Goal: Task Accomplishment & Management: Manage account settings

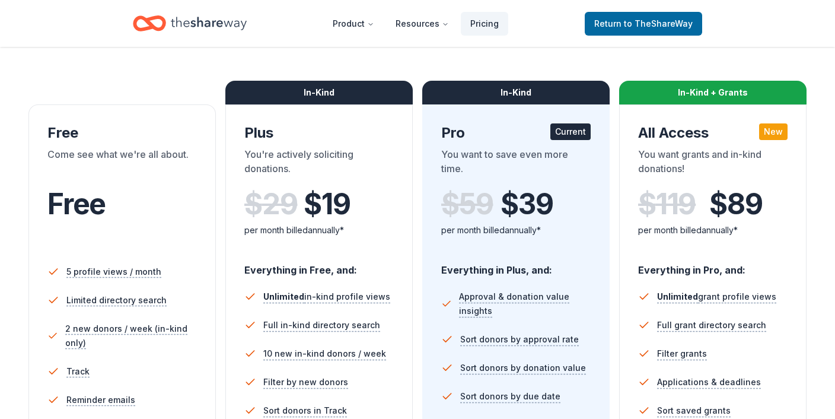
scroll to position [511, 0]
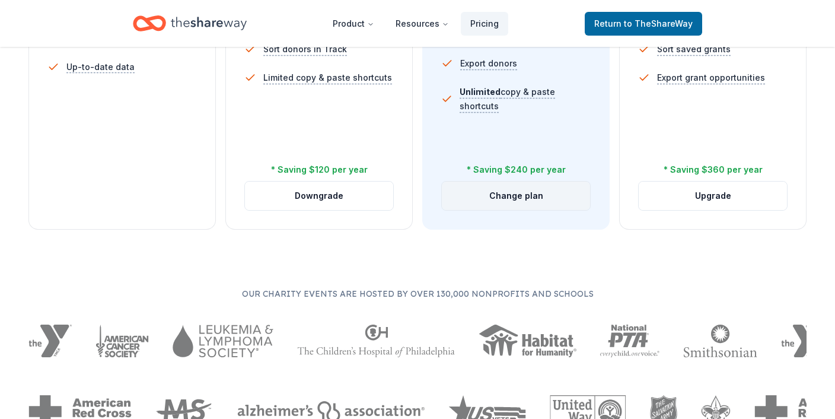
click at [512, 198] on button "Change plan" at bounding box center [516, 196] width 148 height 28
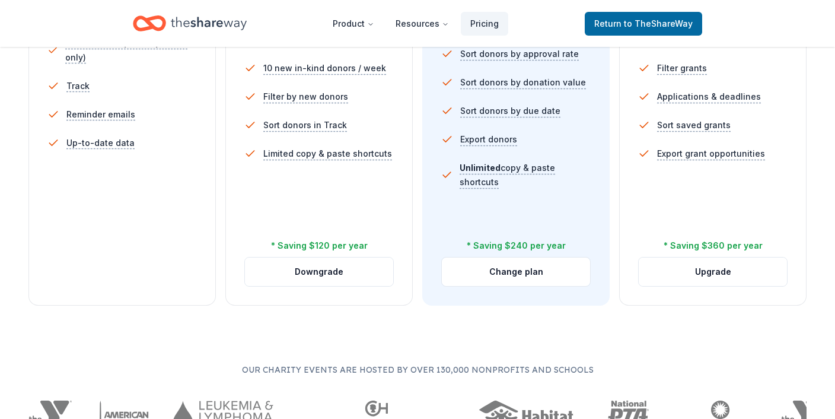
scroll to position [441, 0]
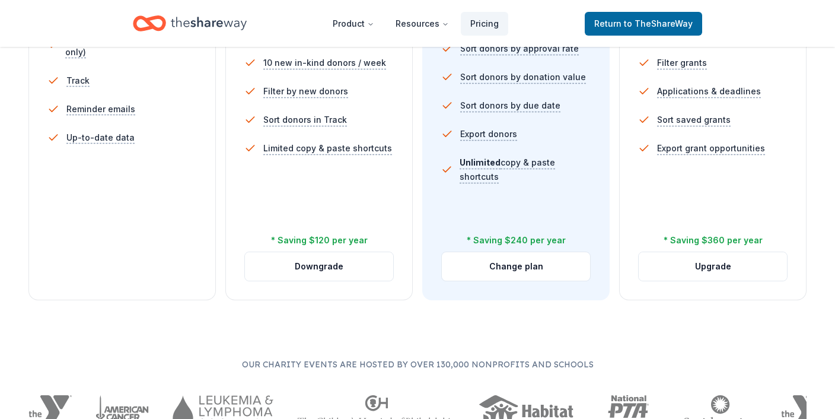
click at [137, 274] on div "Free Come see what we're all about. Free 5 profile views / month Limited direct…" at bounding box center [121, 57] width 187 height 486
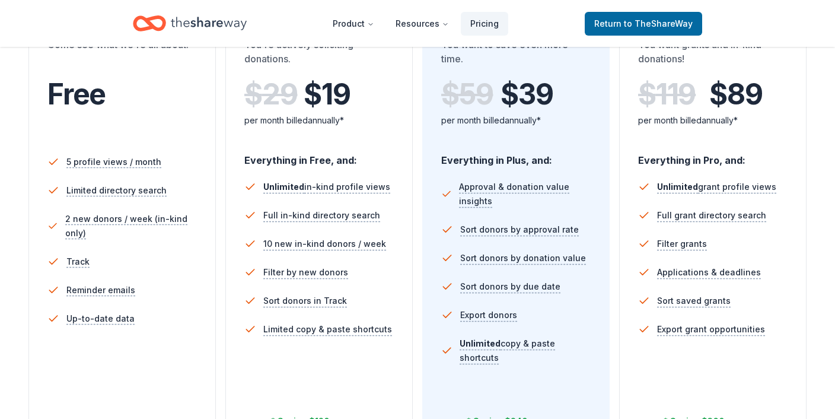
scroll to position [0, 0]
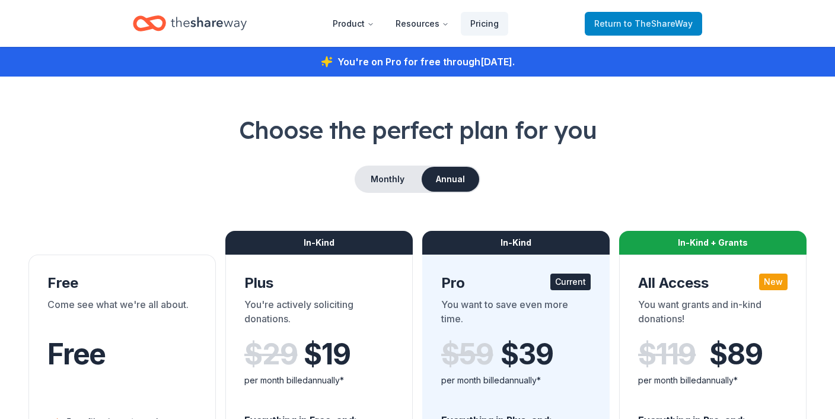
click at [637, 14] on link "Return to TheShareWay" at bounding box center [643, 24] width 117 height 24
click at [663, 30] on span "Return to TheShareWay" at bounding box center [643, 24] width 98 height 14
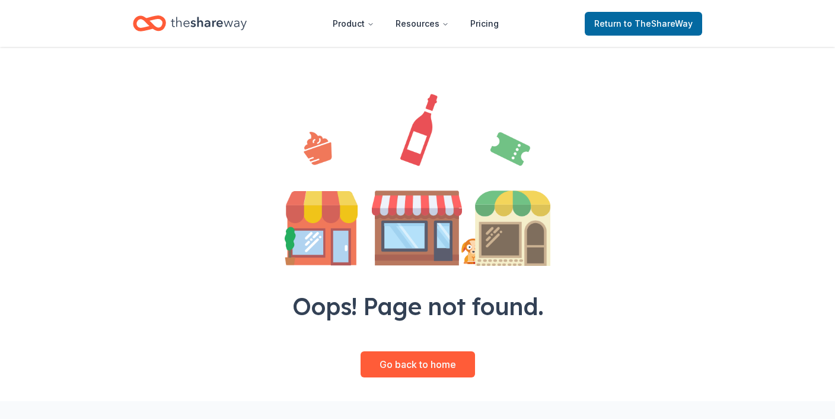
scroll to position [120, 0]
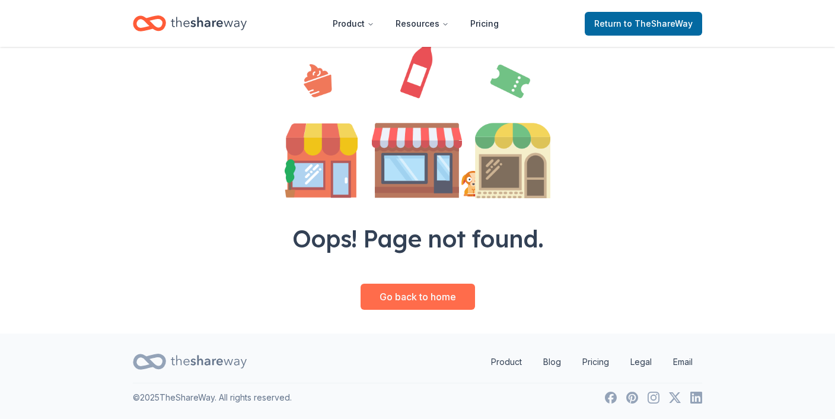
click at [428, 300] on link "Go back to home" at bounding box center [418, 297] width 115 height 26
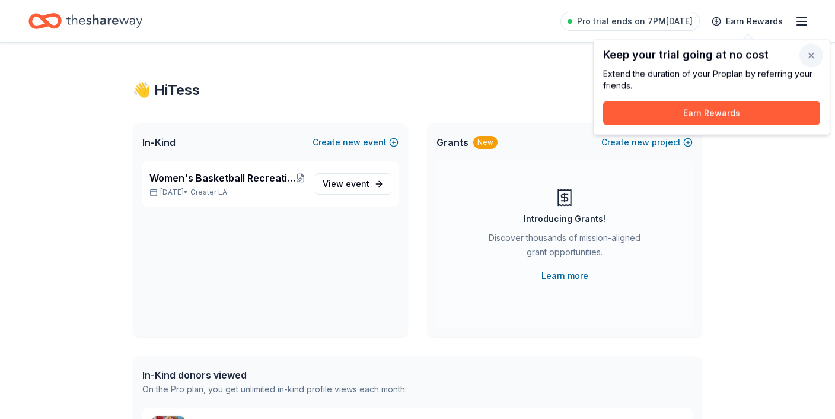
click at [809, 53] on button "button" at bounding box center [812, 56] width 24 height 24
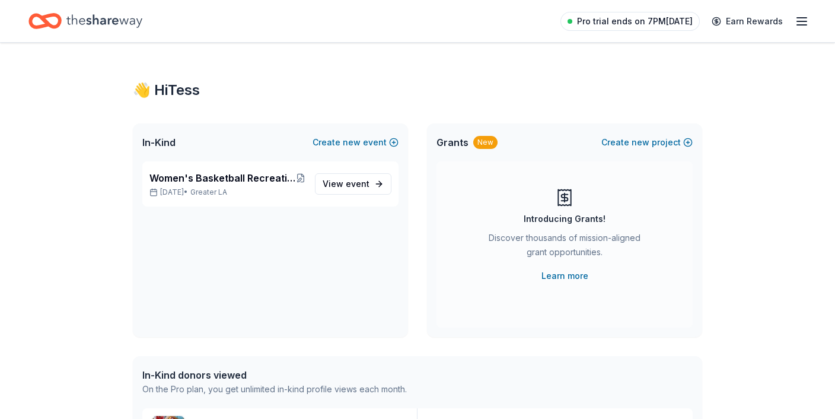
click at [662, 22] on span "Pro trial ends on 7PM[DATE]" at bounding box center [635, 21] width 116 height 14
click at [803, 21] on icon "button" at bounding box center [802, 21] width 14 height 14
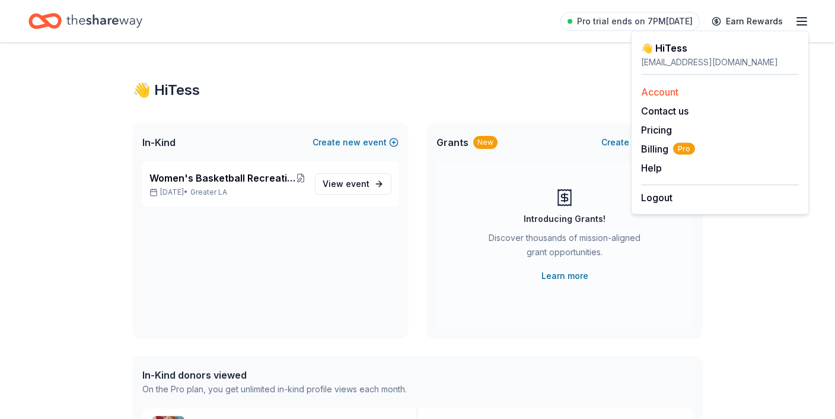
click at [666, 91] on link "Account" at bounding box center [659, 92] width 37 height 12
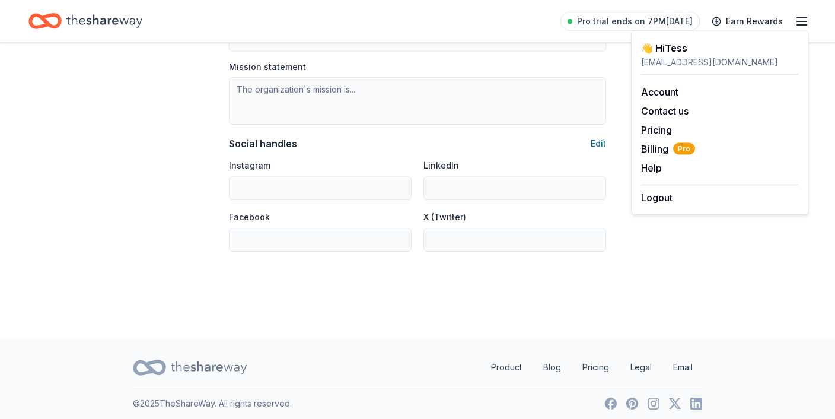
scroll to position [729, 0]
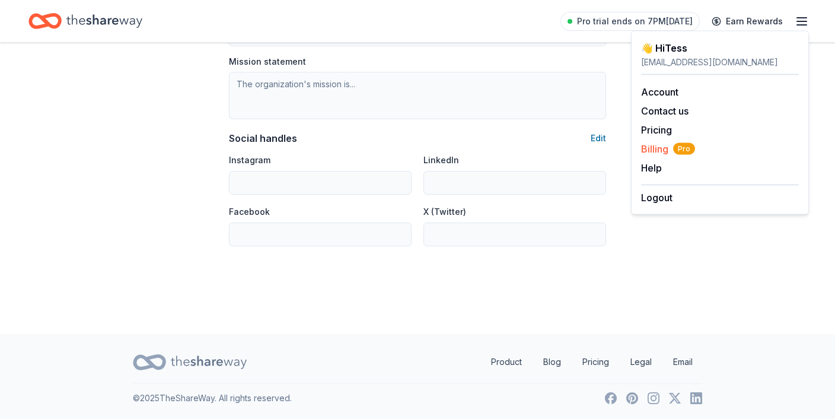
click at [656, 152] on span "Billing Pro" at bounding box center [668, 149] width 54 height 14
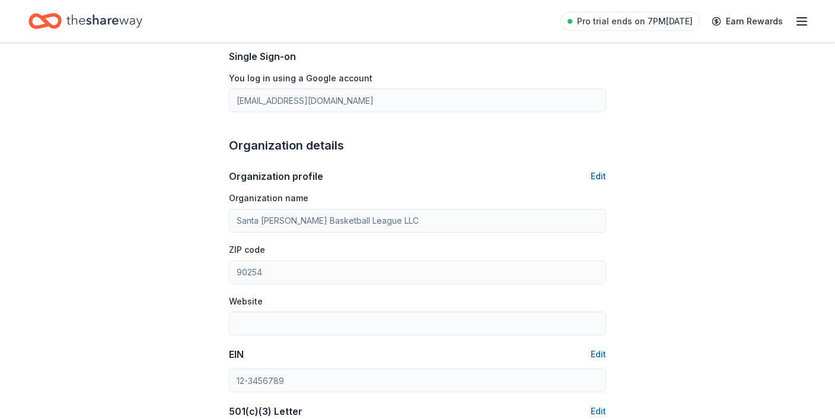
scroll to position [241, 0]
